Goal: Task Accomplishment & Management: Use online tool/utility

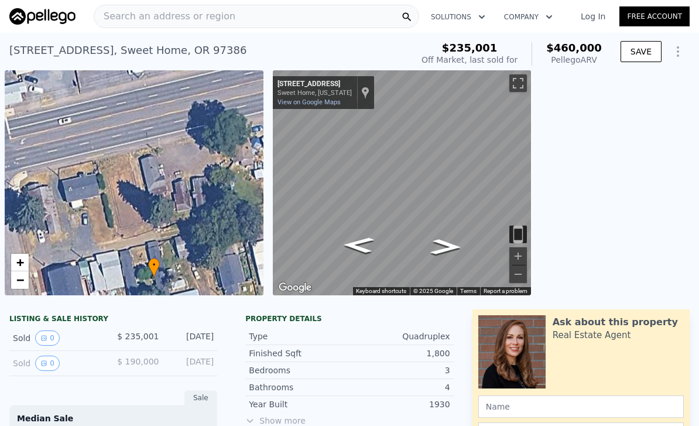
click at [140, 15] on span "Search an address or region" at bounding box center [164, 16] width 141 height 14
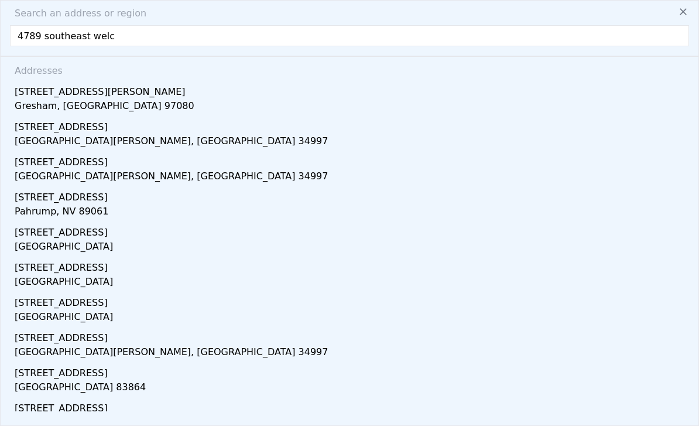
type input "4789 southeast [PERSON_NAME]"
click at [28, 98] on div "[STREET_ADDRESS][PERSON_NAME]" at bounding box center [352, 89] width 674 height 19
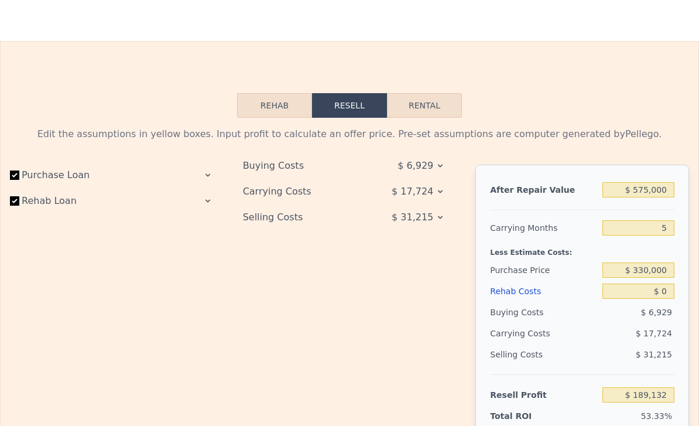
scroll to position [1531, 0]
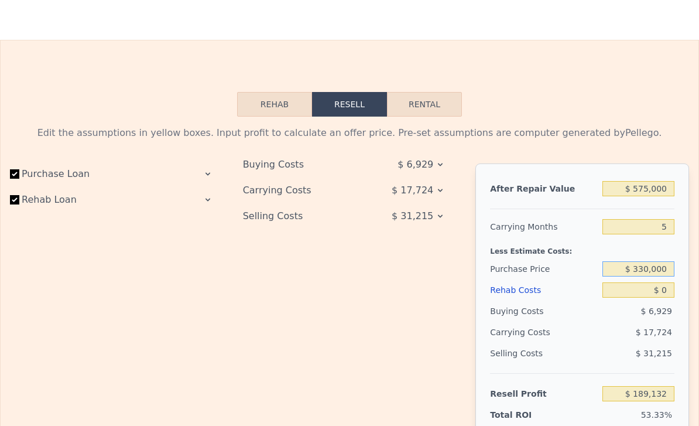
click at [663, 268] on input "$ 330,000" at bounding box center [638, 268] width 72 height 15
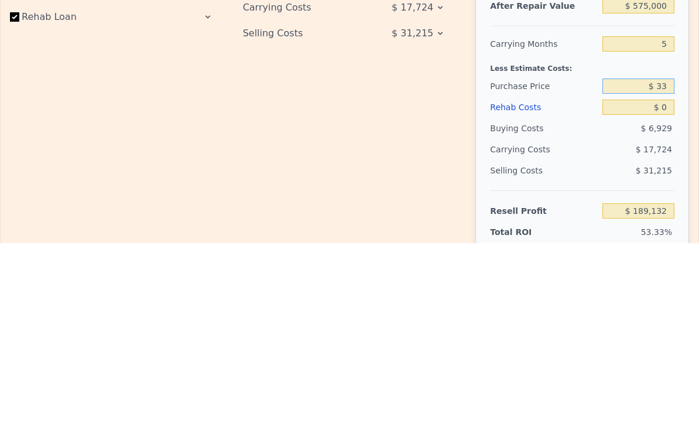
type input "$ 3"
type input "$ 400,000"
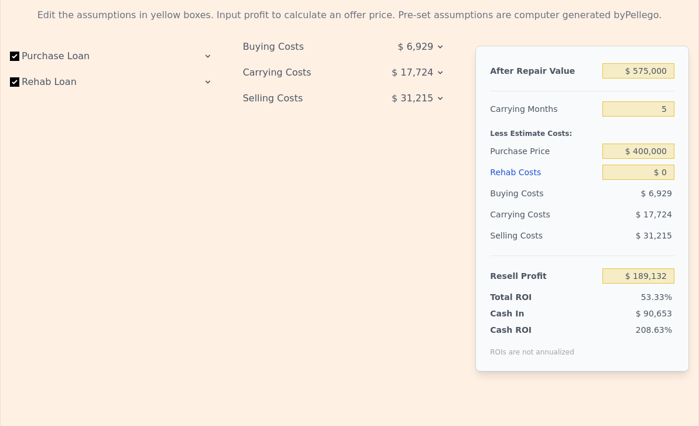
scroll to position [1657, 0]
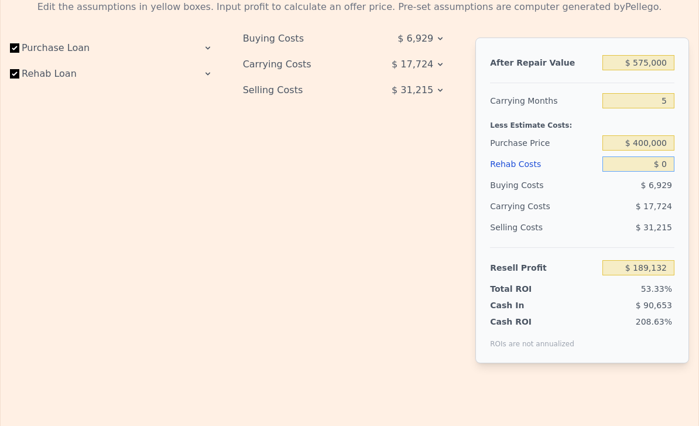
click at [662, 163] on input "$ 0" at bounding box center [638, 163] width 72 height 15
type input "$ 114,979"
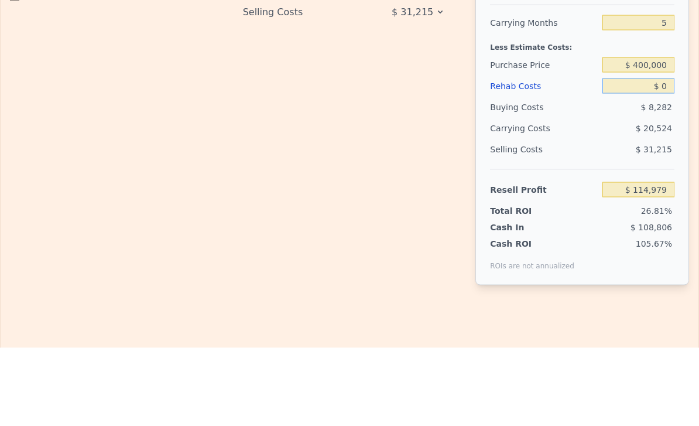
type input "$ 30"
type input "$ 114,949"
type input "$ 300"
type input "$ 114,664"
type input "$ 3,000"
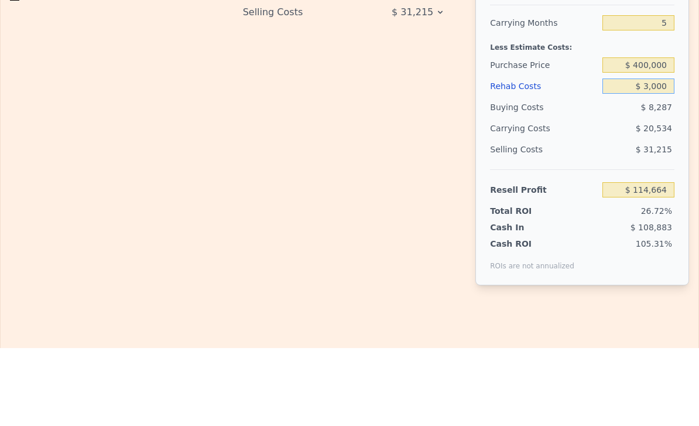
type input "$ 111,811"
type input "$ 30,000"
type input "$ 83,299"
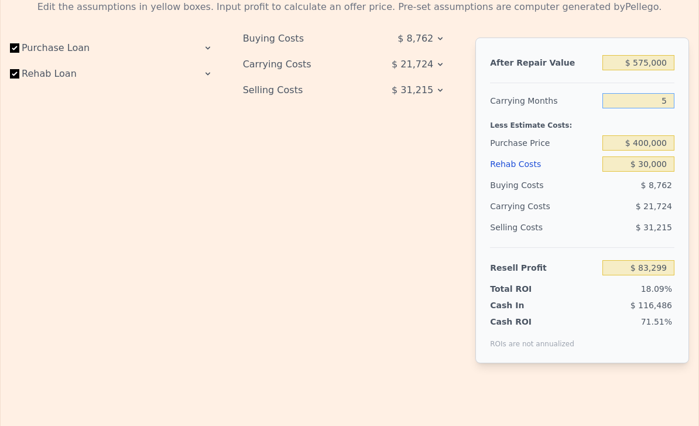
click at [665, 99] on input "5" at bounding box center [638, 100] width 72 height 15
type input "6"
type input "$ 78,953"
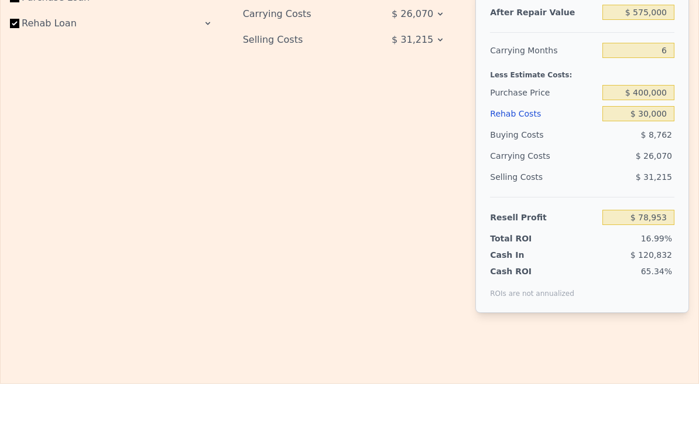
scroll to position [1707, 0]
type input "6"
click at [661, 16] on input "$ 575,000" at bounding box center [638, 12] width 72 height 15
type input "$ 57,500"
type input "-$ 409,914"
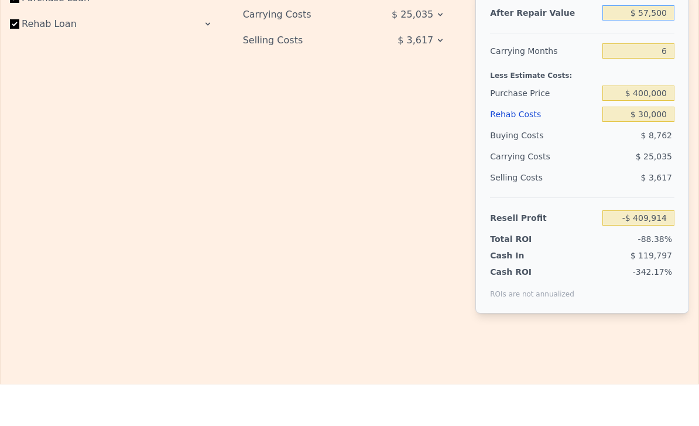
type input "$ 5,750"
type input "-$ 458,801"
type input "$ 575"
type input "-$ 463,688"
type input "$ 57"
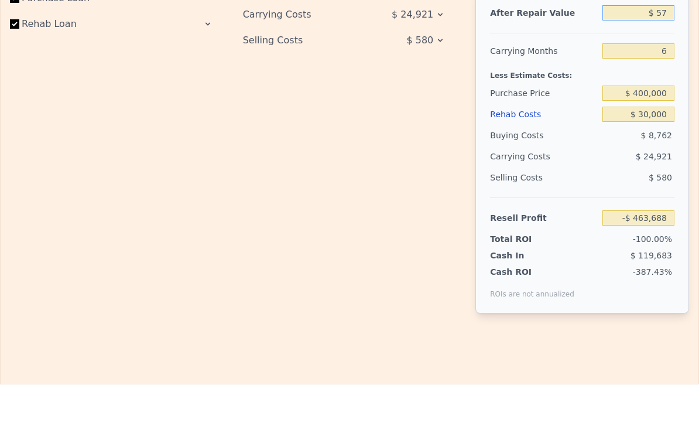
type input "-$ 464,177"
type input "$ 5"
type input "-$ 464,227"
type input "$ 55"
type input "-$ 464,179"
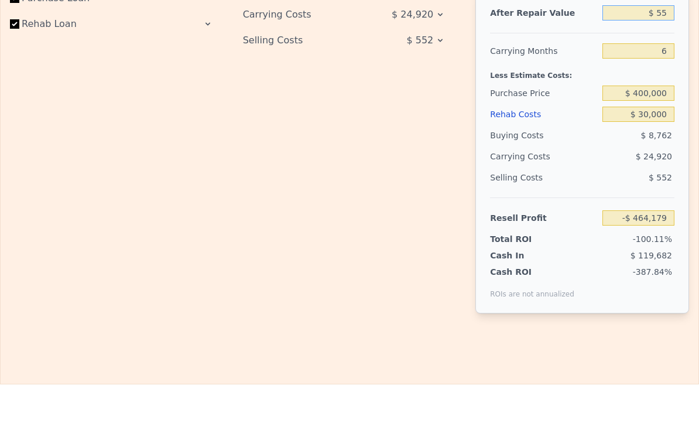
type input "$ 550"
type input "-$ 463,713"
type input "$ 5,500"
type input "-$ 459,037"
type input "$ 55,000"
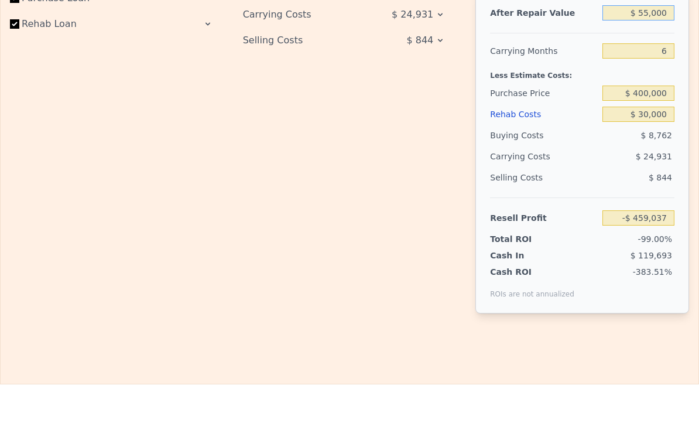
type input "-$ 412,275"
type input "$ 550,000"
type input "$ 55,336"
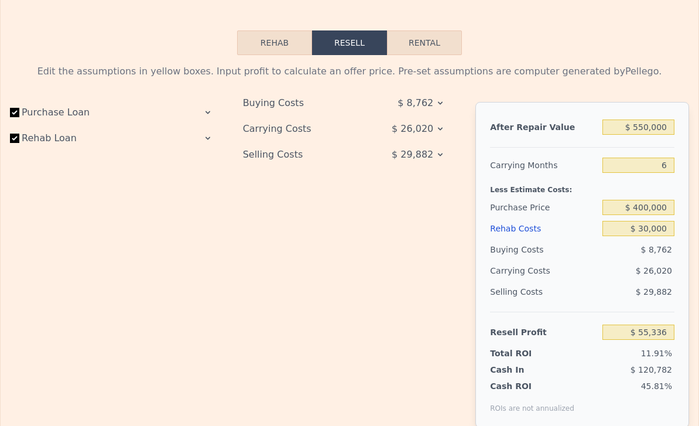
scroll to position [1602, 0]
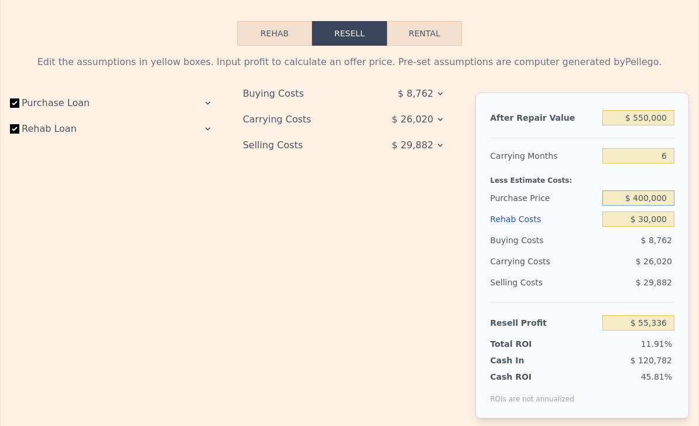
click at [666, 196] on input "$ 400,000" at bounding box center [638, 197] width 72 height 15
type input "$ 410,000"
click at [198, 311] on div "Purchase Loan Rehab Loan" at bounding box center [117, 264] width 214 height 344
type input "$ 44,663"
type input "$ 575,000"
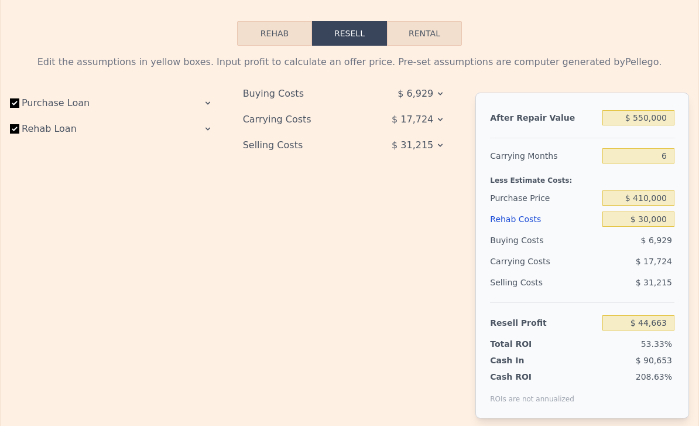
type input "5"
type input "$ 0"
type input "$ 189,132"
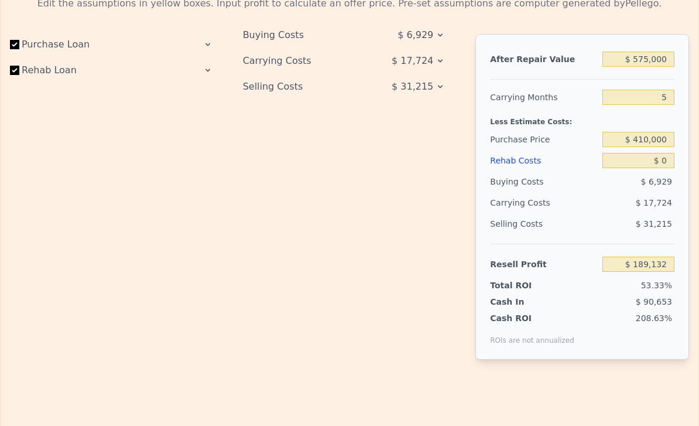
scroll to position [1659, 0]
click at [671, 160] on input "$ 0" at bounding box center [638, 161] width 72 height 15
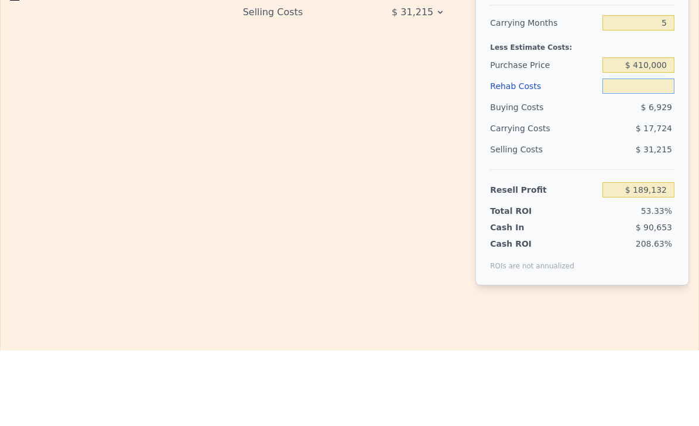
type input "$ 3"
type input "$ 189,129"
type input "$ 30"
type input "$ 189,102"
type input "$ 300"
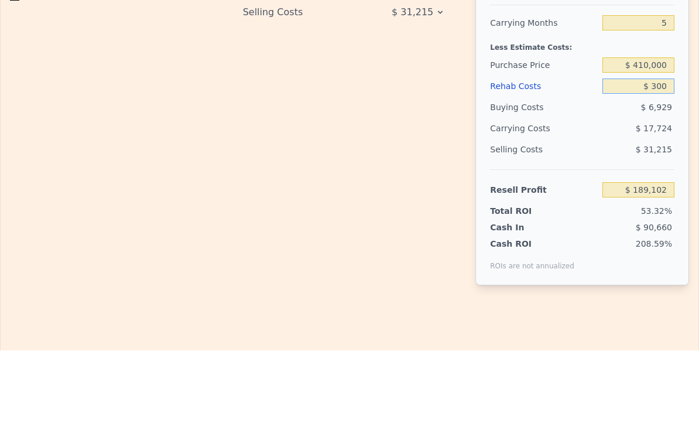
type input "$ 188,817"
type input "$ 3,000"
type input "$ 185,964"
type input "$ 30,000"
type input "$ 157,452"
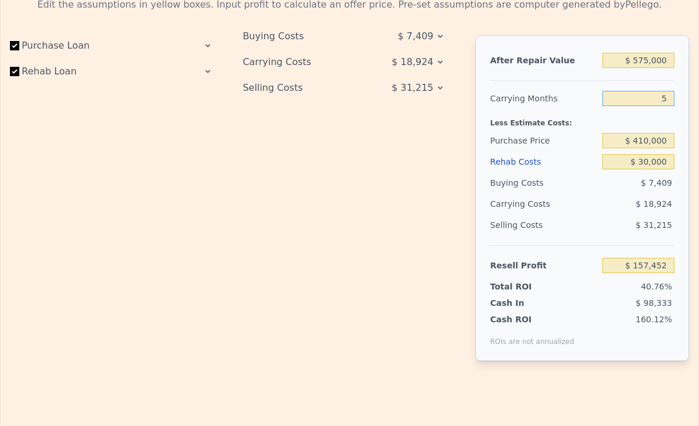
click at [668, 102] on input "5" at bounding box center [638, 98] width 72 height 15
type input "$ 0"
type input "$ 189,132"
click at [662, 158] on input "$ 0" at bounding box center [638, 161] width 72 height 15
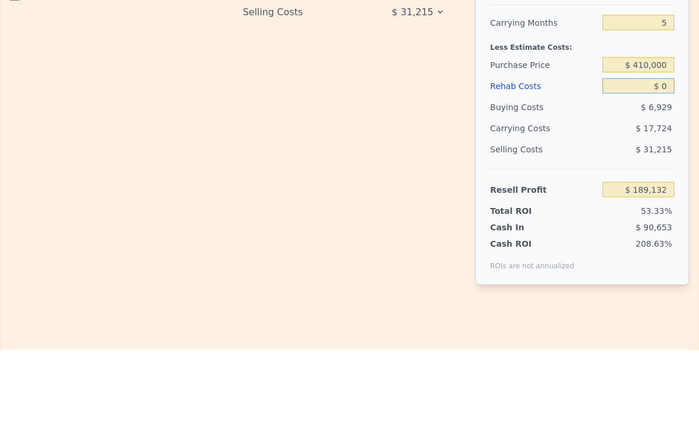
type input "$ 30"
type input "$ 189,102"
type input "$ 300"
type input "$ 188,817"
type input "$ 3,000"
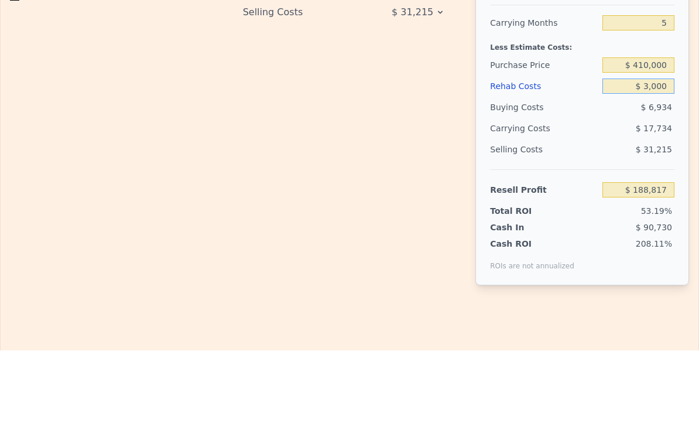
type input "$ 185,964"
type input "$ 30,000"
type input "$ 157,452"
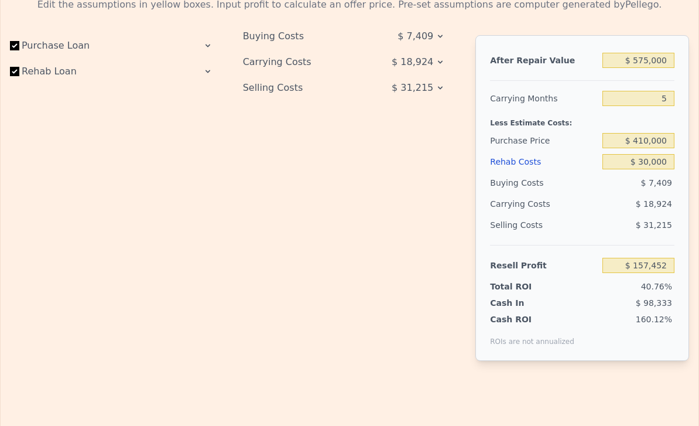
click at [310, 249] on div "Buying Costs $ 7,409 Carrying Costs $ 18,924 Selling Costs $ 31,215" at bounding box center [350, 207] width 214 height 344
click at [557, 252] on div "Resell Profit $ 157,452" at bounding box center [582, 260] width 184 height 31
click at [663, 60] on input "$ 575,000" at bounding box center [638, 60] width 72 height 15
type input "$ 57,500"
type input "-$ 331,588"
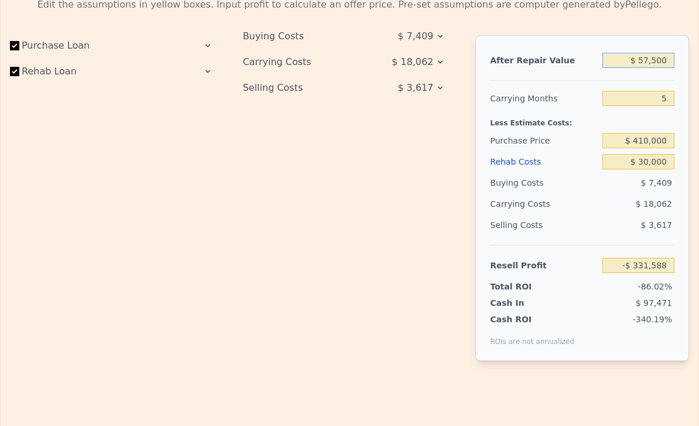
type input "$ 5,750"
type input "-$ 380,492"
type input "$ 575"
type input "-$ 385,381"
type input "$ 57"
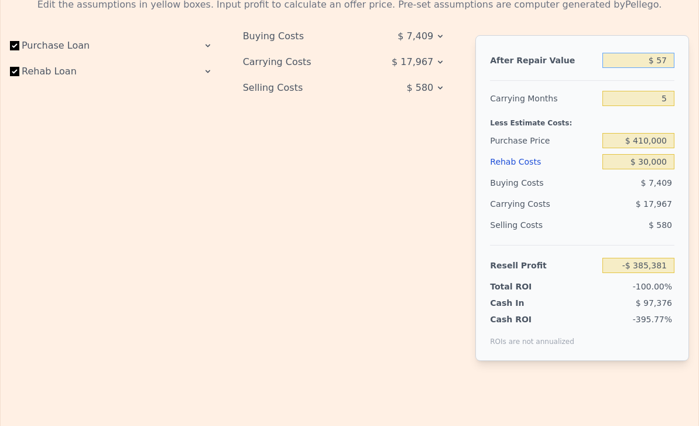
type input "-$ 385,870"
type input "$ 5"
type input "-$ 385,920"
type input "$ 55"
type input "-$ 385,872"
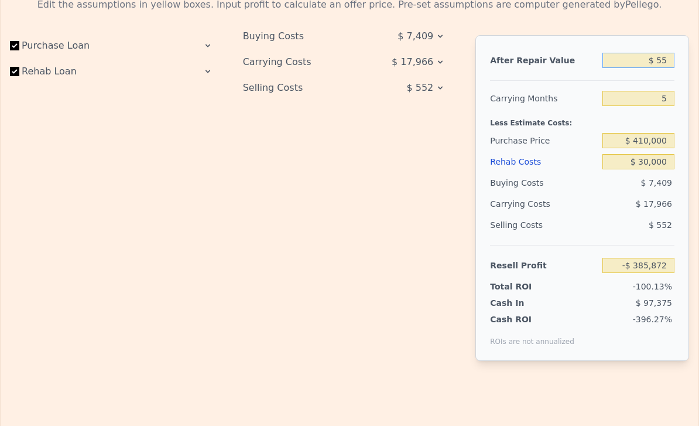
type input "$ 550"
type input "-$ 385,406"
type input "$ 5,500"
type input "-$ 380,728"
type input "$ 55,000"
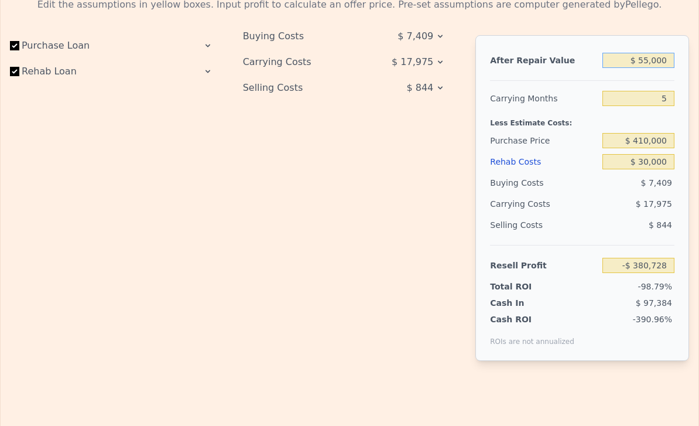
type input "-$ 333,950"
type input "$ 550,000"
type input "$ 133,826"
click at [268, 282] on div "Buying Costs $ 7,409 Carrying Costs $ 18,883 Selling Costs $ 29,882" at bounding box center [350, 207] width 214 height 344
click at [573, 85] on div "After Repair Value $ 550,000 Carrying Months 5 Less Estimate Costs: Purchase Pr…" at bounding box center [582, 197] width 214 height 325
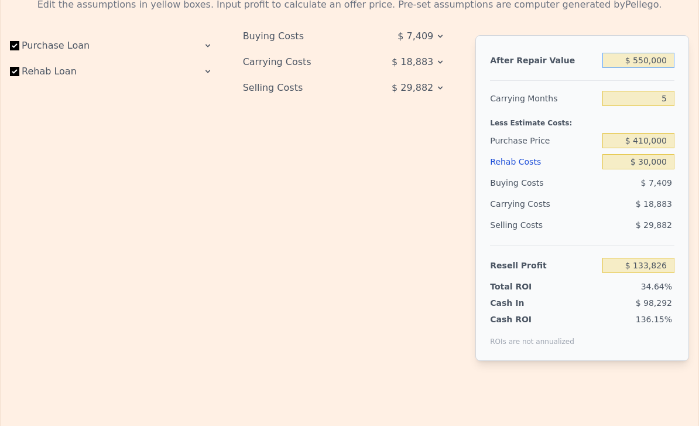
click at [654, 62] on input "$ 550,000" at bounding box center [638, 60] width 72 height 15
click at [459, 133] on div "Purchase Loan Rehab Loan Buying Costs $ 7,409 Carrying Costs $ 18,883 Selling C…" at bounding box center [349, 207] width 679 height 344
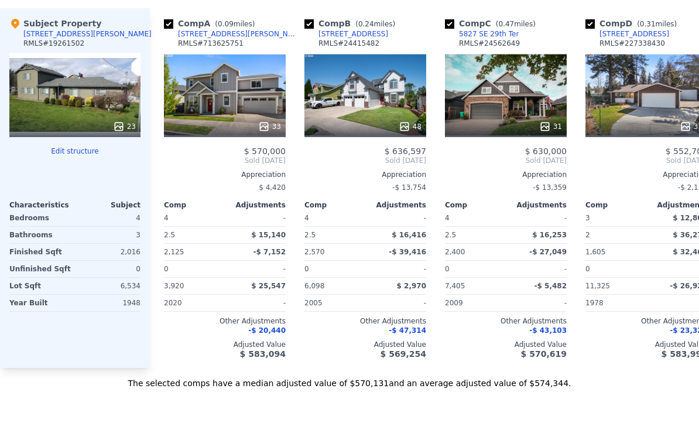
scroll to position [1130, 0]
